Goal: Task Accomplishment & Management: Complete application form

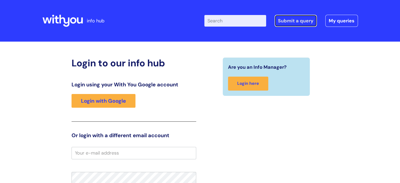
click at [296, 21] on link "Submit a query" at bounding box center [295, 21] width 42 height 12
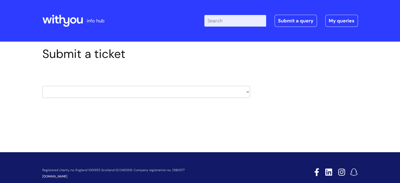
drag, startPoint x: 209, startPoint y: 94, endPoint x: 84, endPoint y: 11, distance: 149.9
click at [84, 11] on div "info hub Enter your search term here... Search Submit a query My queries Welcom…" at bounding box center [200, 91] width 400 height 183
select select "it_and_support"
click at [42, 86] on select "HR / People IT and Support Clinical Drug Alerts Finance Accounts Data Support T…" at bounding box center [146, 92] width 208 height 12
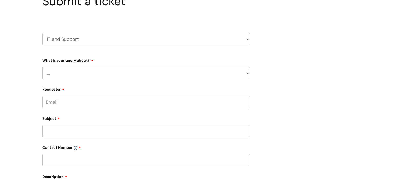
scroll to position [53, 0]
click at [146, 72] on select "... Mobile Phone Reset & MFA Accounts, Starters and Leavers IT Hardware issue I…" at bounding box center [146, 72] width 208 height 12
select select "I need help logging in"
click at [42, 66] on select "... Mobile Phone Reset & MFA Accounts, Starters and Leavers IT Hardware issue I…" at bounding box center [146, 72] width 208 height 12
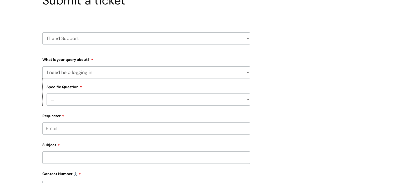
click at [119, 104] on select "... I need help logging into my laptop/chromebook I need access or help logging…" at bounding box center [147, 99] width 203 height 12
select select "I need access or help logging into a system, including Single Sign On"
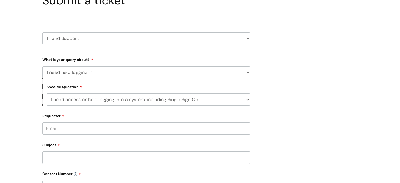
click at [46, 93] on select "... I need help logging into my laptop/chromebook I need access or help logging…" at bounding box center [147, 99] width 203 height 12
click at [115, 127] on select "... Nebula Halo IT Portal PCMIS [PERSON_NAME] iTrent CJSM NHS email Summary Car…" at bounding box center [147, 126] width 203 height 12
select select "Nebula"
click at [46, 120] on select "... Nebula Halo IT Portal PCMIS [PERSON_NAME] iTrent CJSM NHS email Summary Car…" at bounding box center [147, 126] width 203 height 12
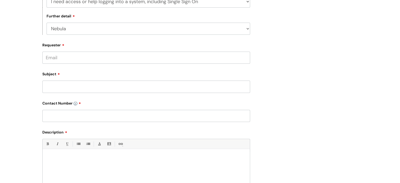
scroll to position [150, 0]
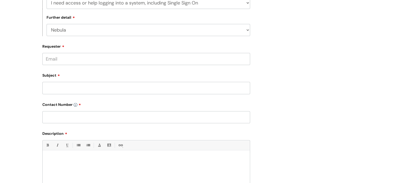
click at [189, 60] on input "Requester" at bounding box center [146, 59] width 208 height 12
type input "[PERSON_NAME][EMAIL_ADDRESS][DOMAIN_NAME]"
click at [157, 86] on div "Subject" at bounding box center [146, 82] width 208 height 23
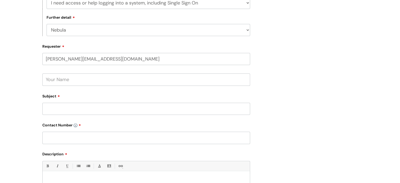
click at [146, 79] on input "text" at bounding box center [146, 79] width 208 height 12
type input "[PERSON_NAME]"
click at [126, 111] on input "Subject" at bounding box center [146, 108] width 208 height 12
type input "Sign In NEBBULA"
click at [112, 142] on input "text" at bounding box center [146, 137] width 208 height 12
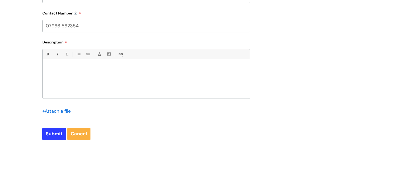
scroll to position [261, 0]
type input "07966 562354"
click at [163, 71] on p at bounding box center [145, 68] width 199 height 5
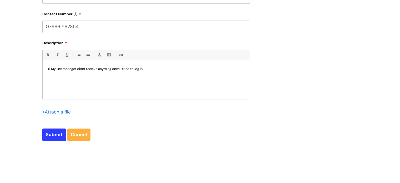
click at [85, 69] on p "Hi, My line manager didnt receive anything once i tried to log in." at bounding box center [145, 68] width 199 height 5
click at [158, 70] on p "Hi, My line manager didn't receive anything once i tried to log in." at bounding box center [145, 68] width 199 height 5
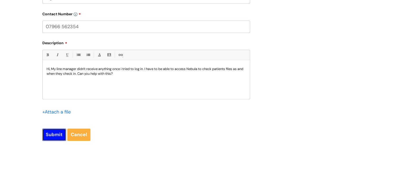
click at [55, 138] on input "Submit" at bounding box center [54, 134] width 24 height 12
type input "Please Wait..."
